Goal: Transaction & Acquisition: Purchase product/service

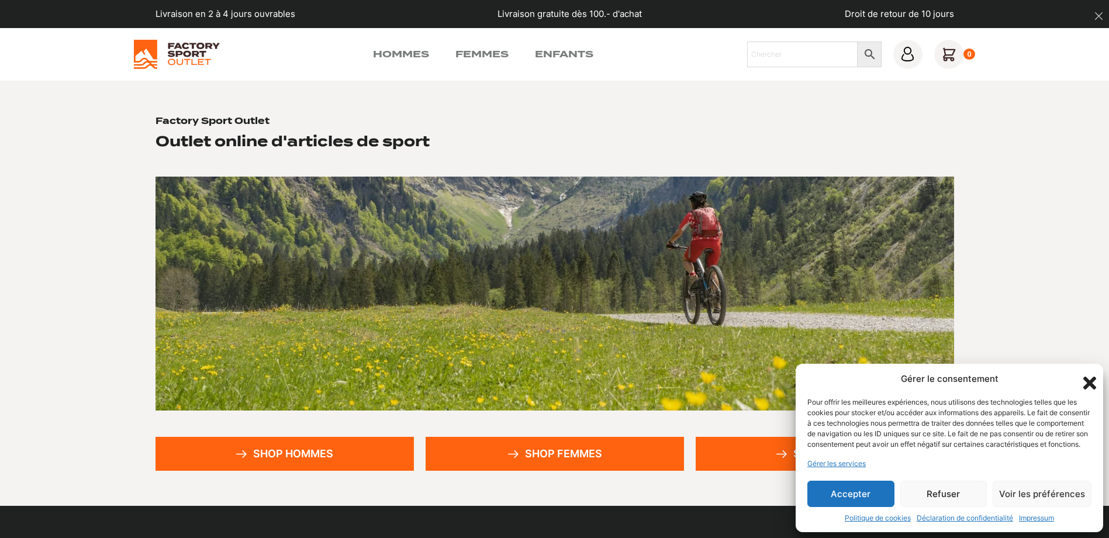
click at [858, 499] on button "Accepter" at bounding box center [850, 494] width 87 height 26
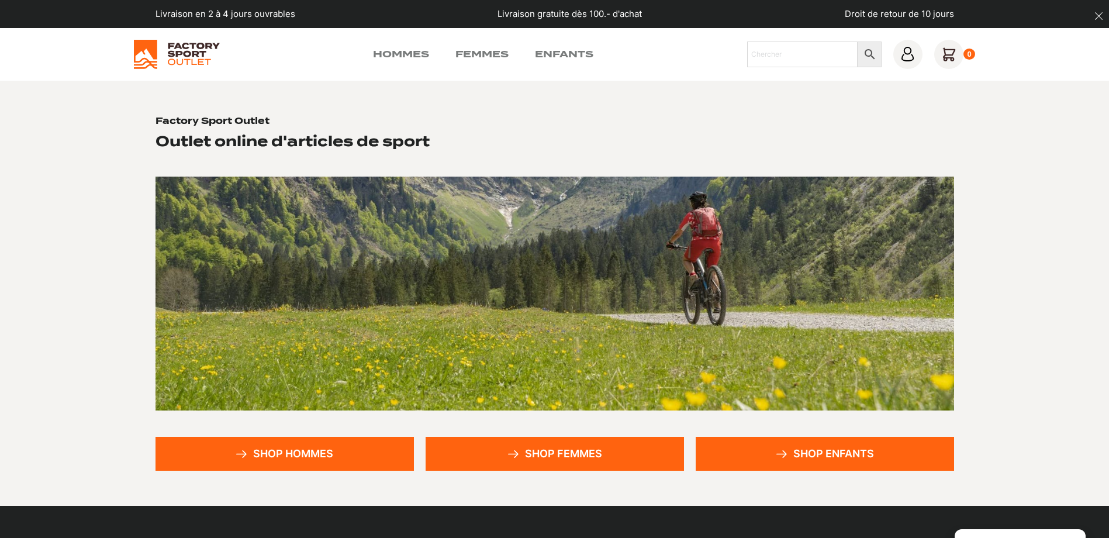
click at [288, 451] on link "Shop hommes" at bounding box center [285, 454] width 258 height 34
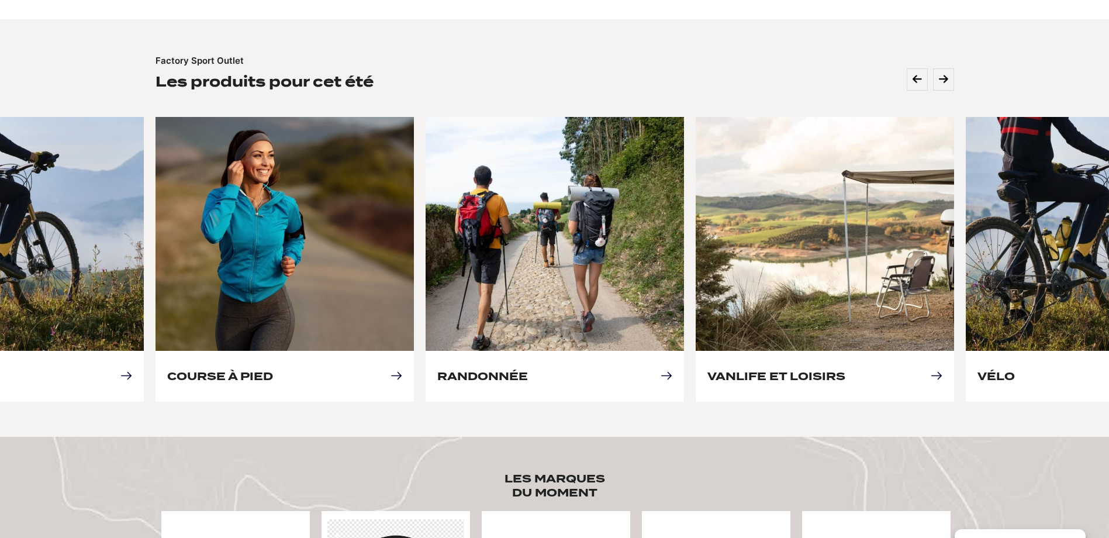
scroll to position [502, 0]
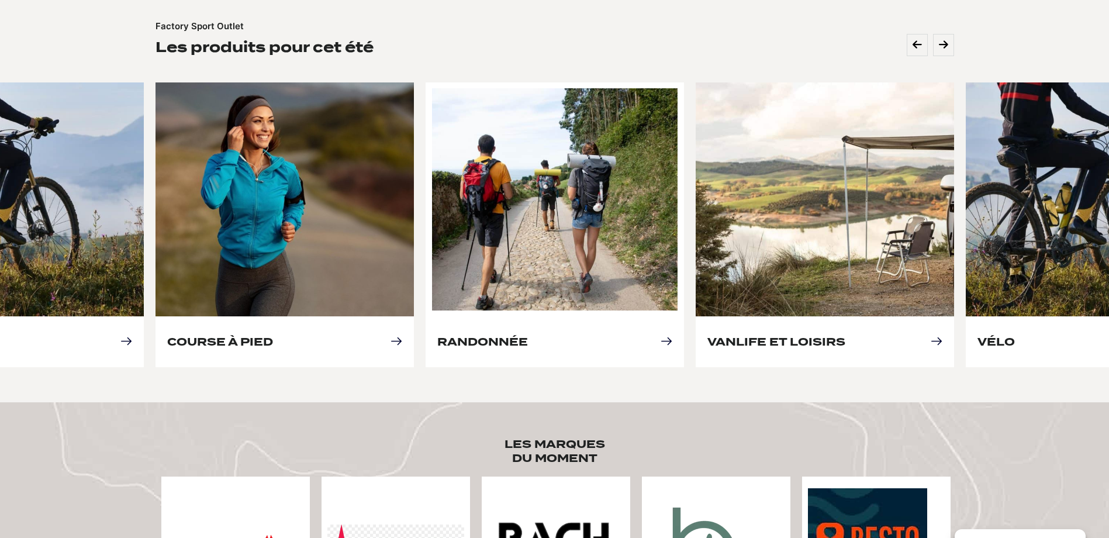
click at [528, 336] on link "Randonnée" at bounding box center [482, 342] width 91 height 12
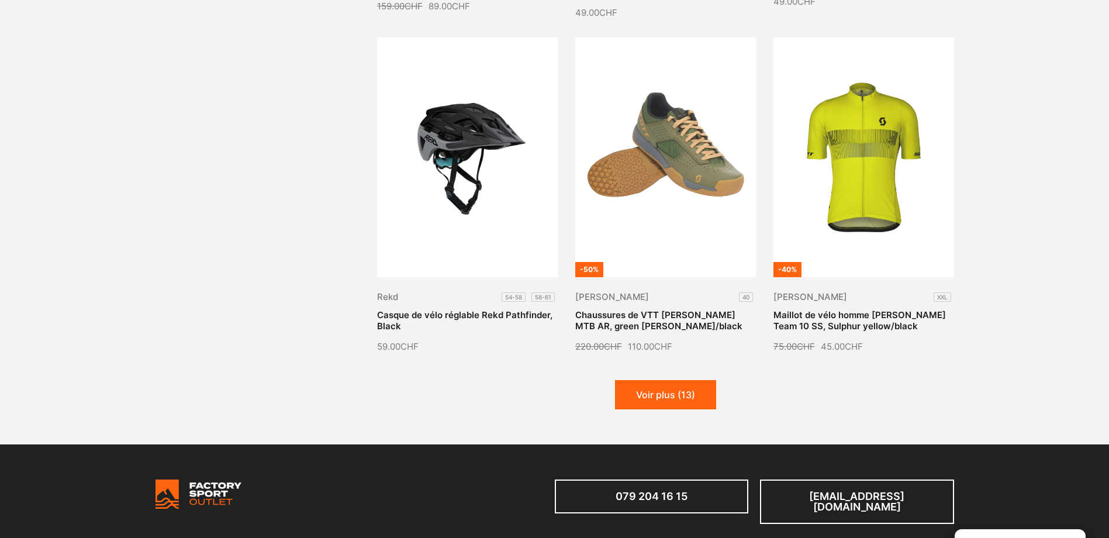
scroll to position [1279, 0]
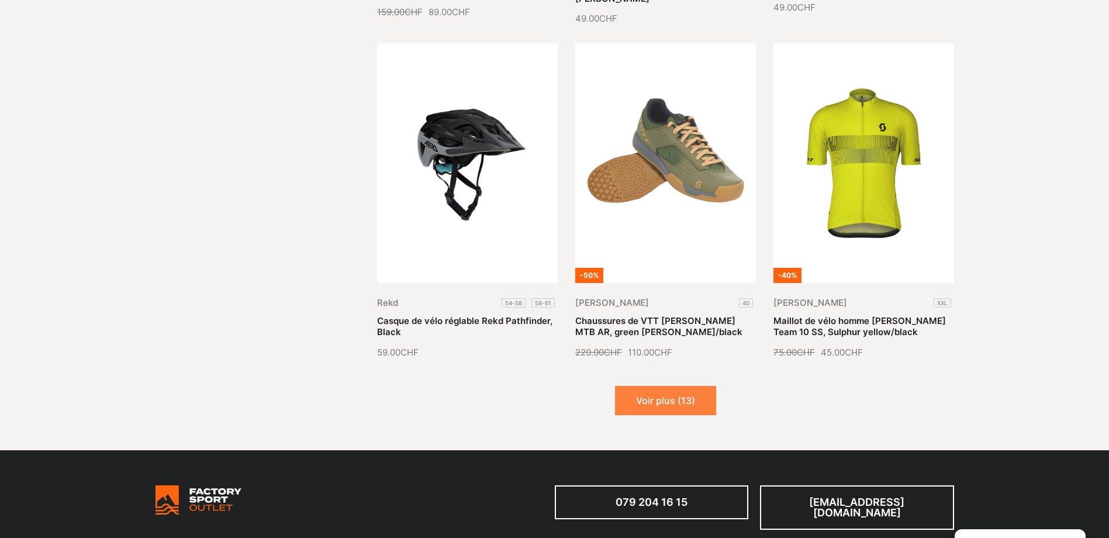
click at [672, 398] on button "Voir plus (13)" at bounding box center [665, 400] width 101 height 29
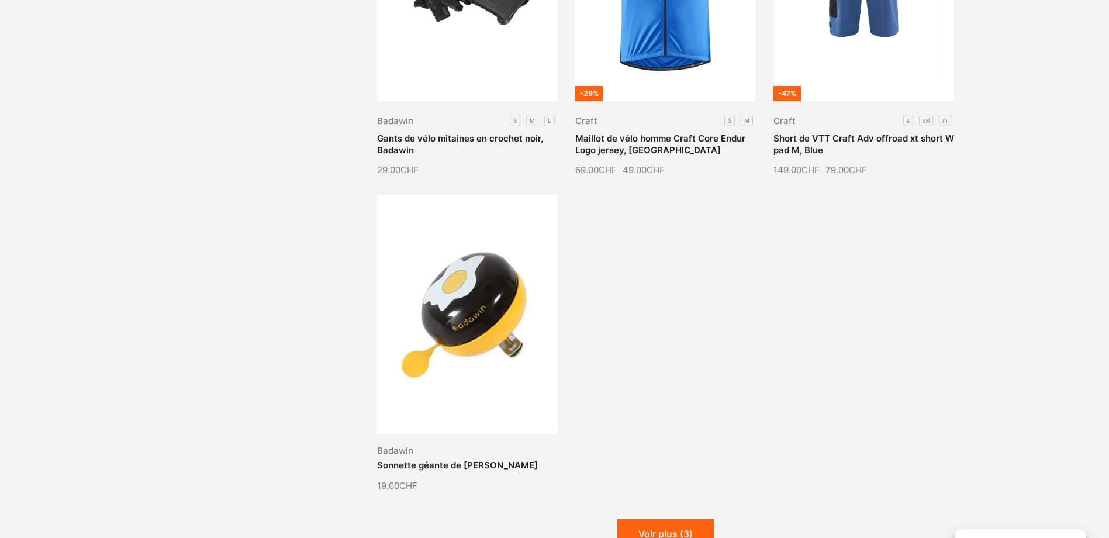
scroll to position [2482, 0]
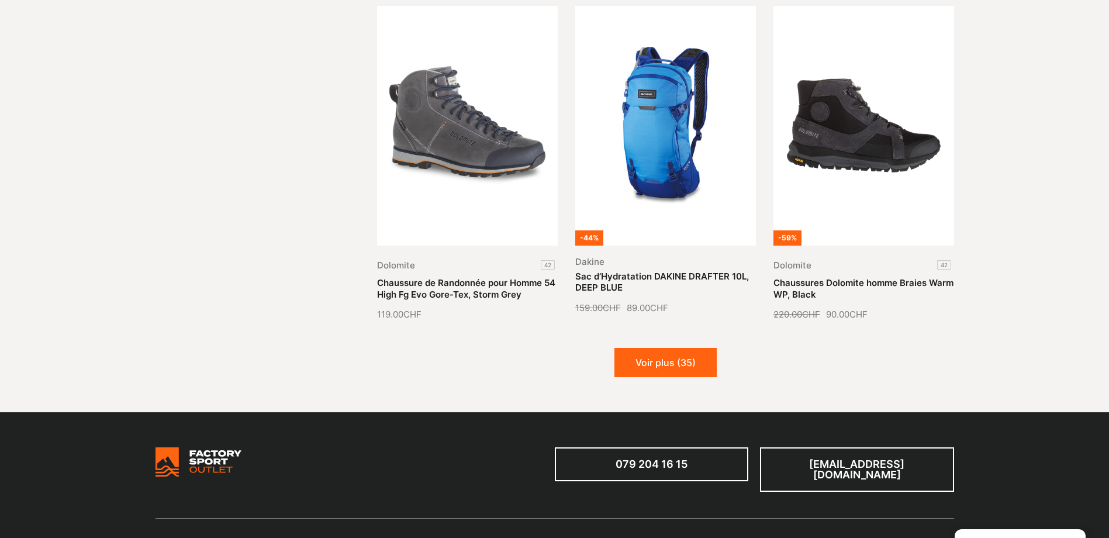
scroll to position [1318, 0]
